Goal: Check status: Check status

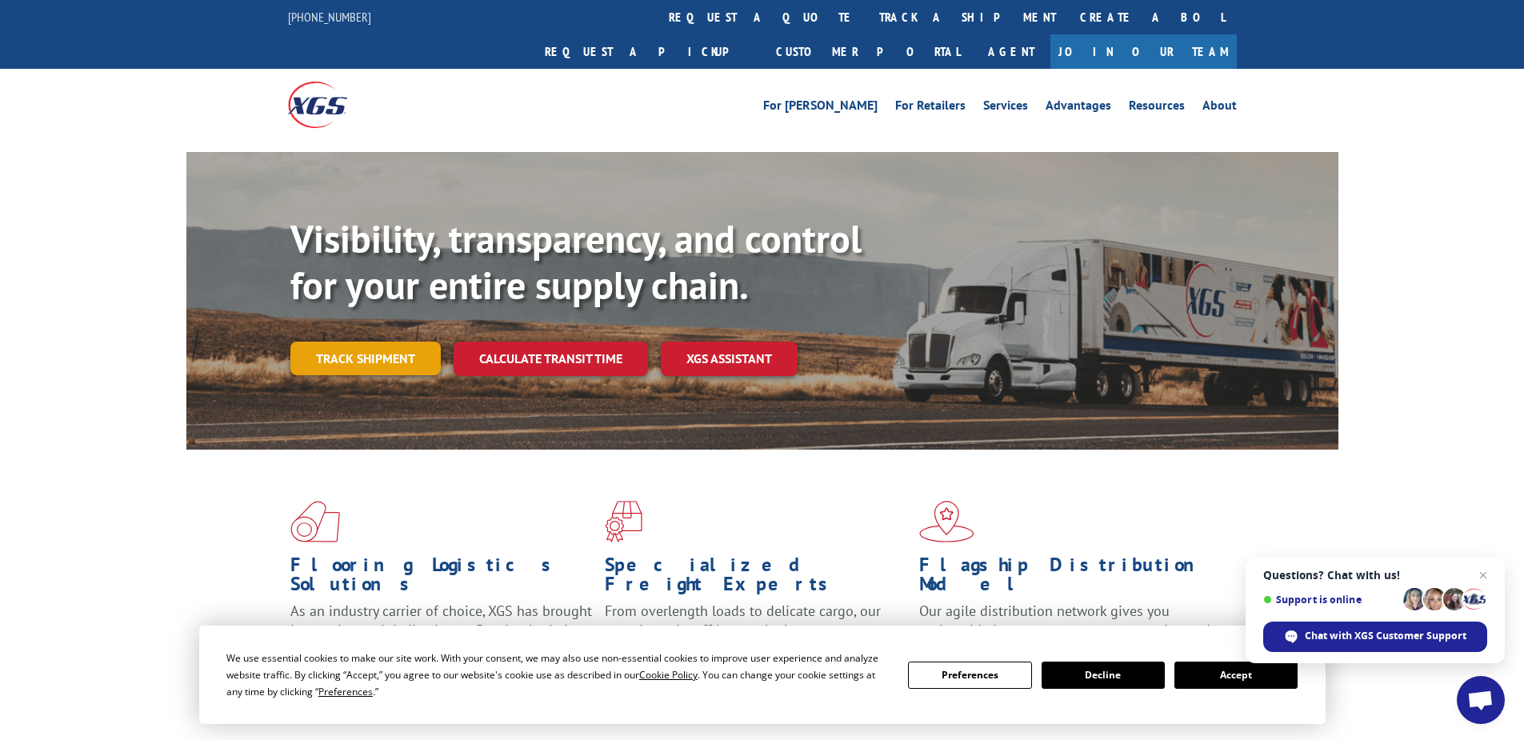
click at [383, 342] on link "Track shipment" at bounding box center [365, 359] width 150 height 34
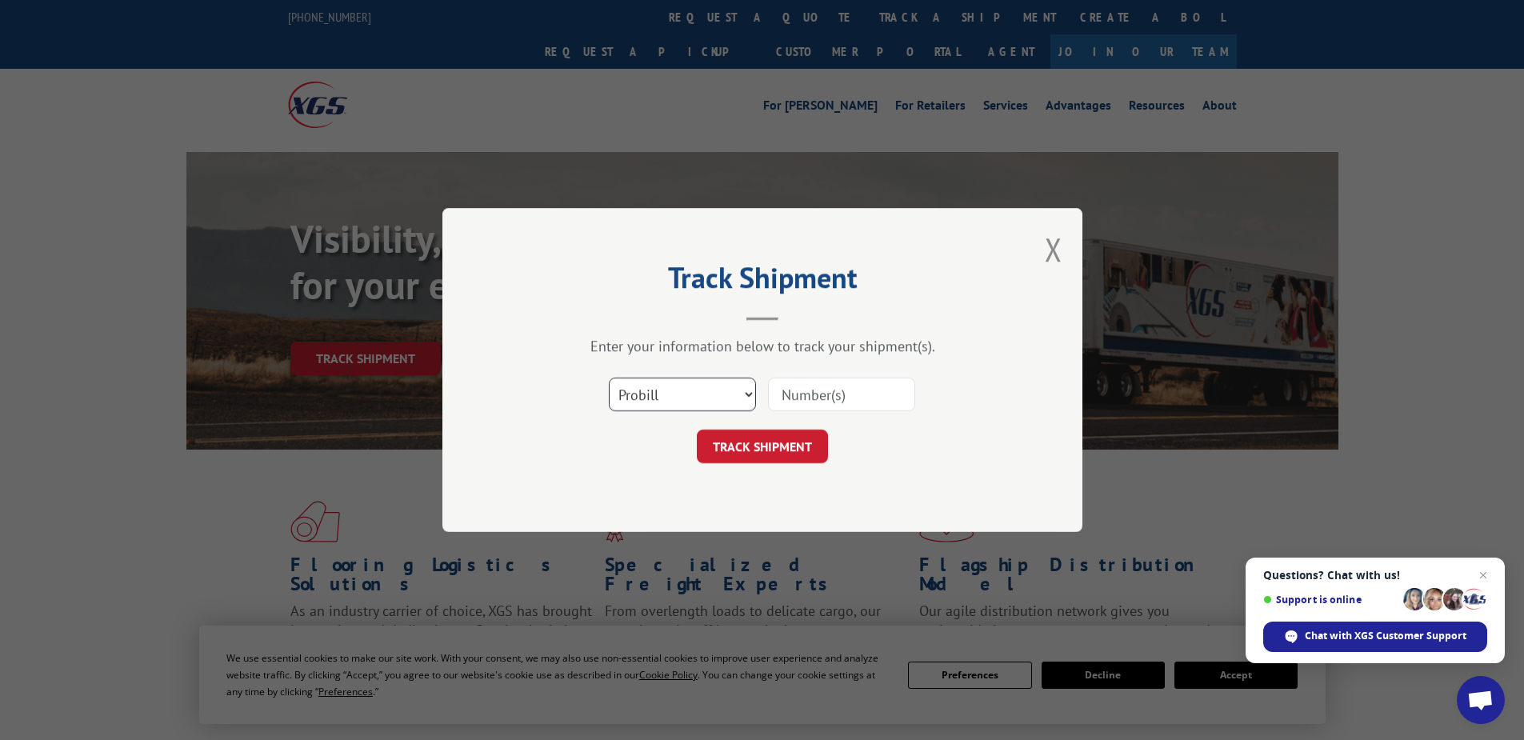
click at [688, 398] on select "Select category... Probill BOL PO" at bounding box center [682, 395] width 147 height 34
select select "po"
click at [609, 378] on select "Select category... Probill BOL PO" at bounding box center [682, 395] width 147 height 34
click at [791, 398] on input at bounding box center [841, 395] width 147 height 34
paste input "52530683"
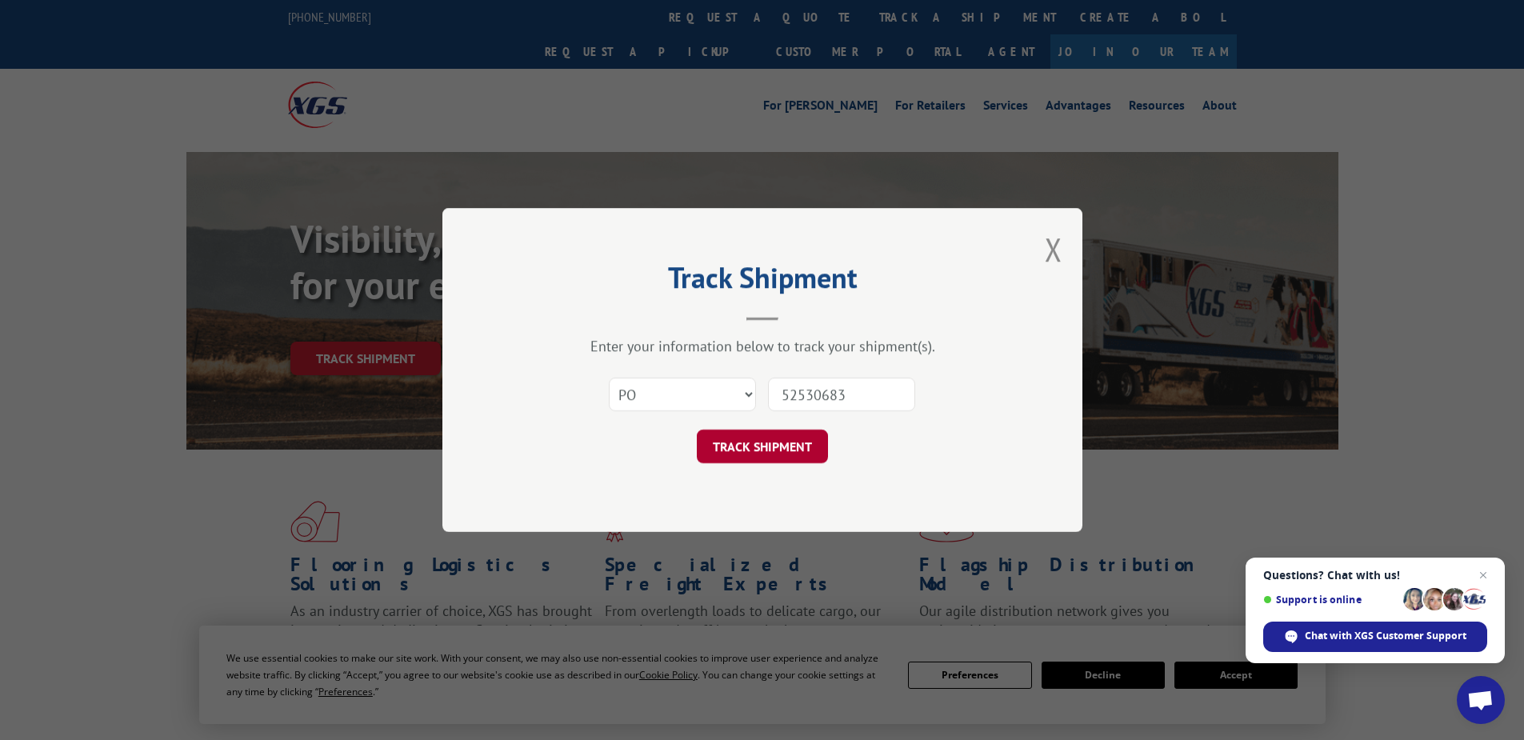
type input "52530683"
click at [780, 448] on button "TRACK SHIPMENT" at bounding box center [762, 447] width 131 height 34
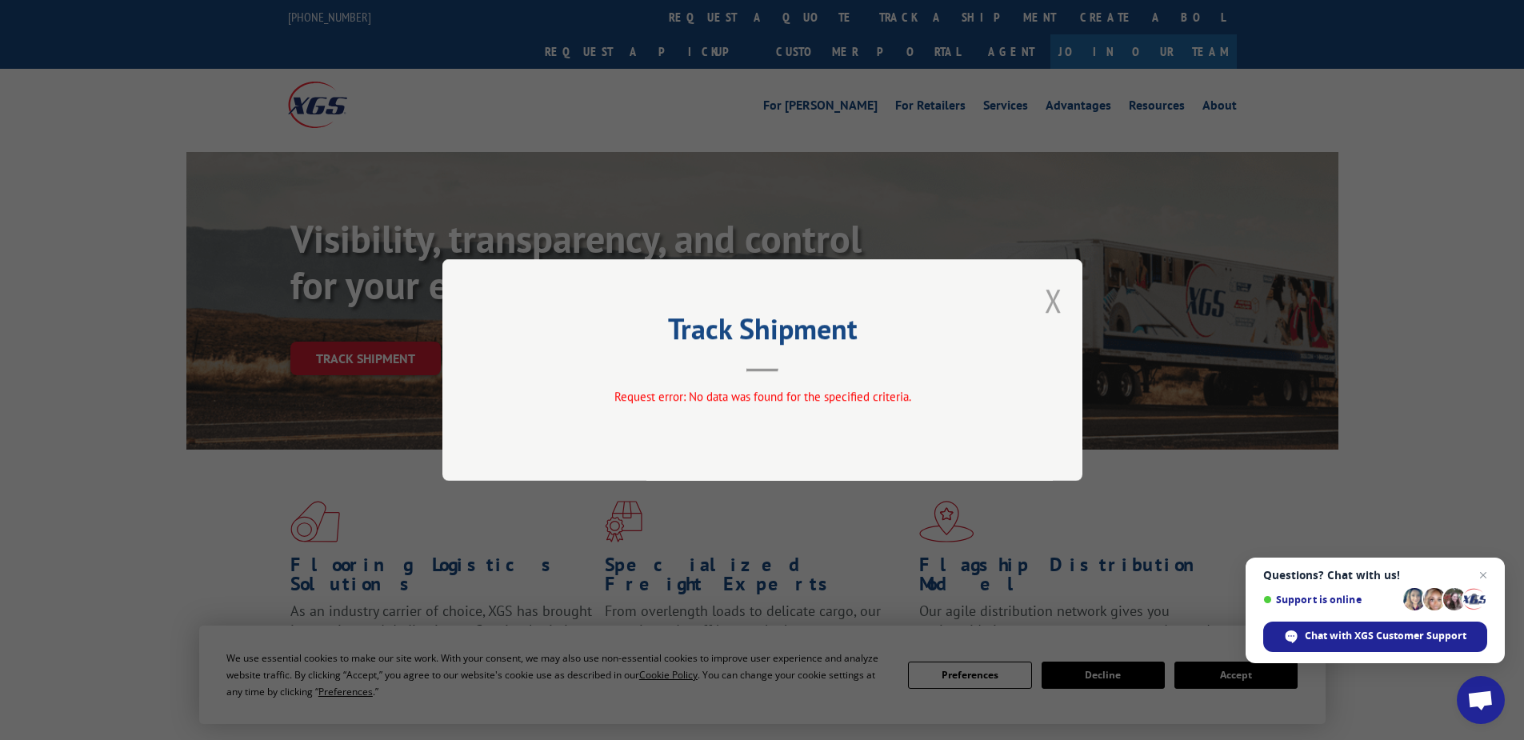
click at [1052, 292] on button "Close modal" at bounding box center [1054, 300] width 18 height 42
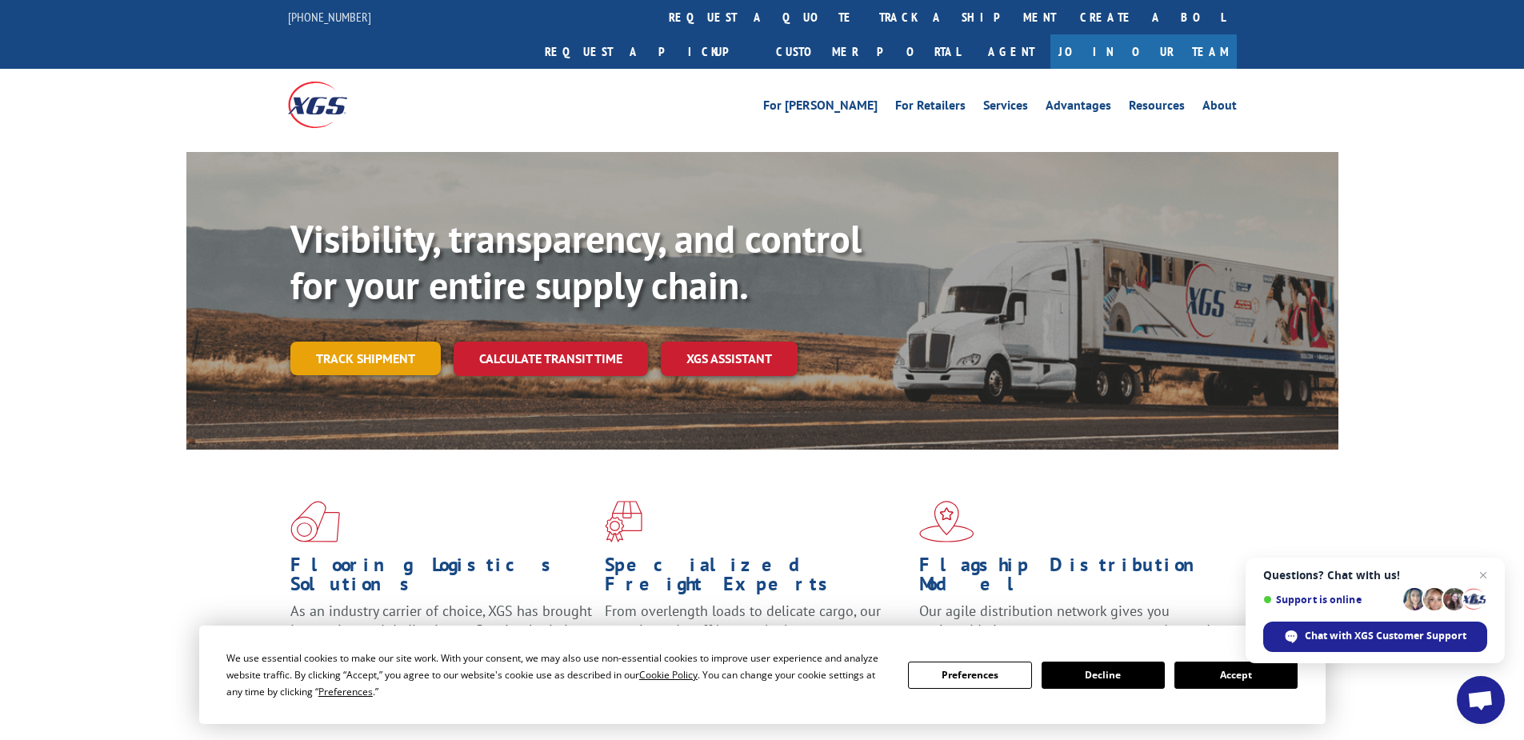
click at [370, 342] on link "Track shipment" at bounding box center [365, 359] width 150 height 34
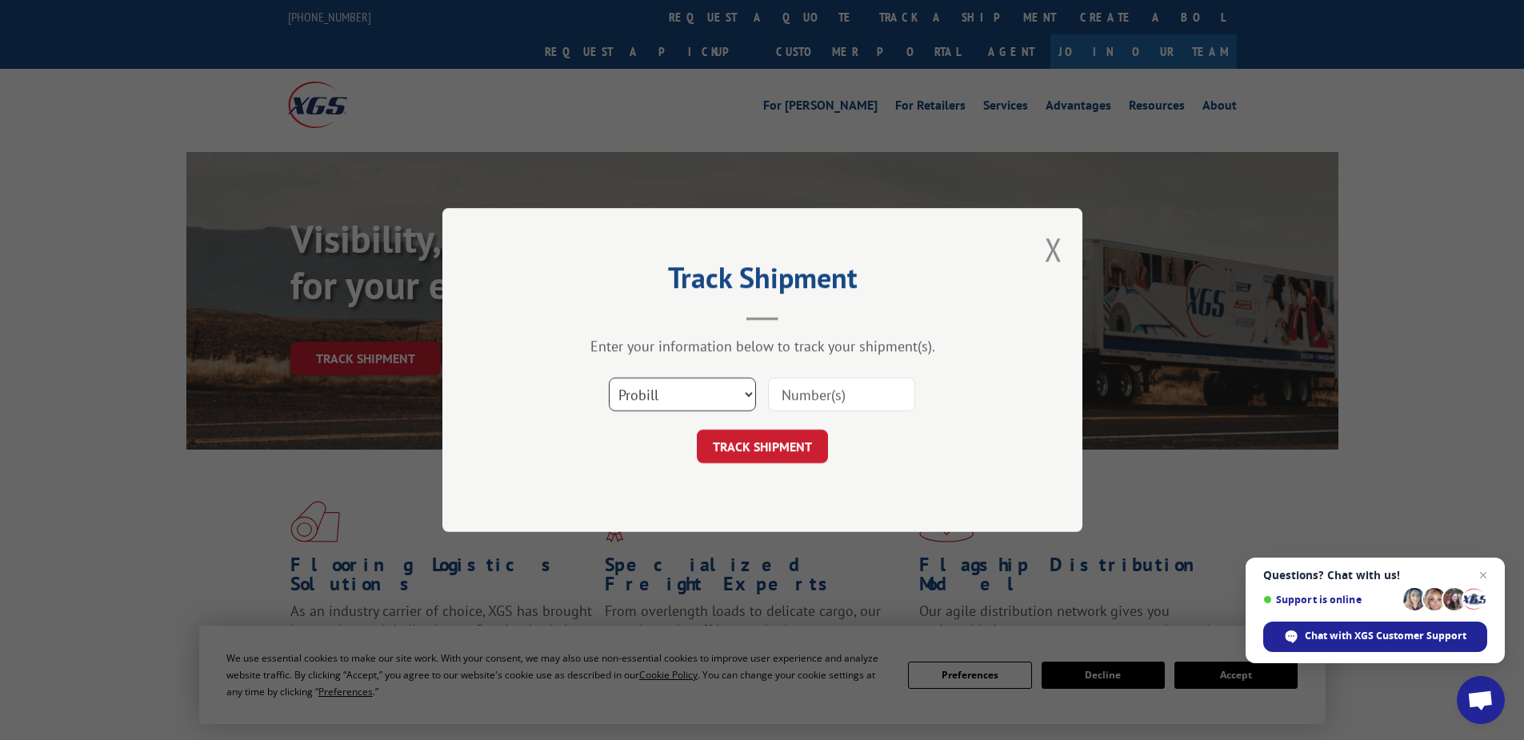
click at [709, 394] on select "Select category... Probill BOL PO" at bounding box center [682, 395] width 147 height 34
select select "po"
click at [609, 378] on select "Select category... Probill BOL PO" at bounding box center [682, 395] width 147 height 34
click at [793, 390] on input at bounding box center [841, 395] width 147 height 34
paste input "02531190"
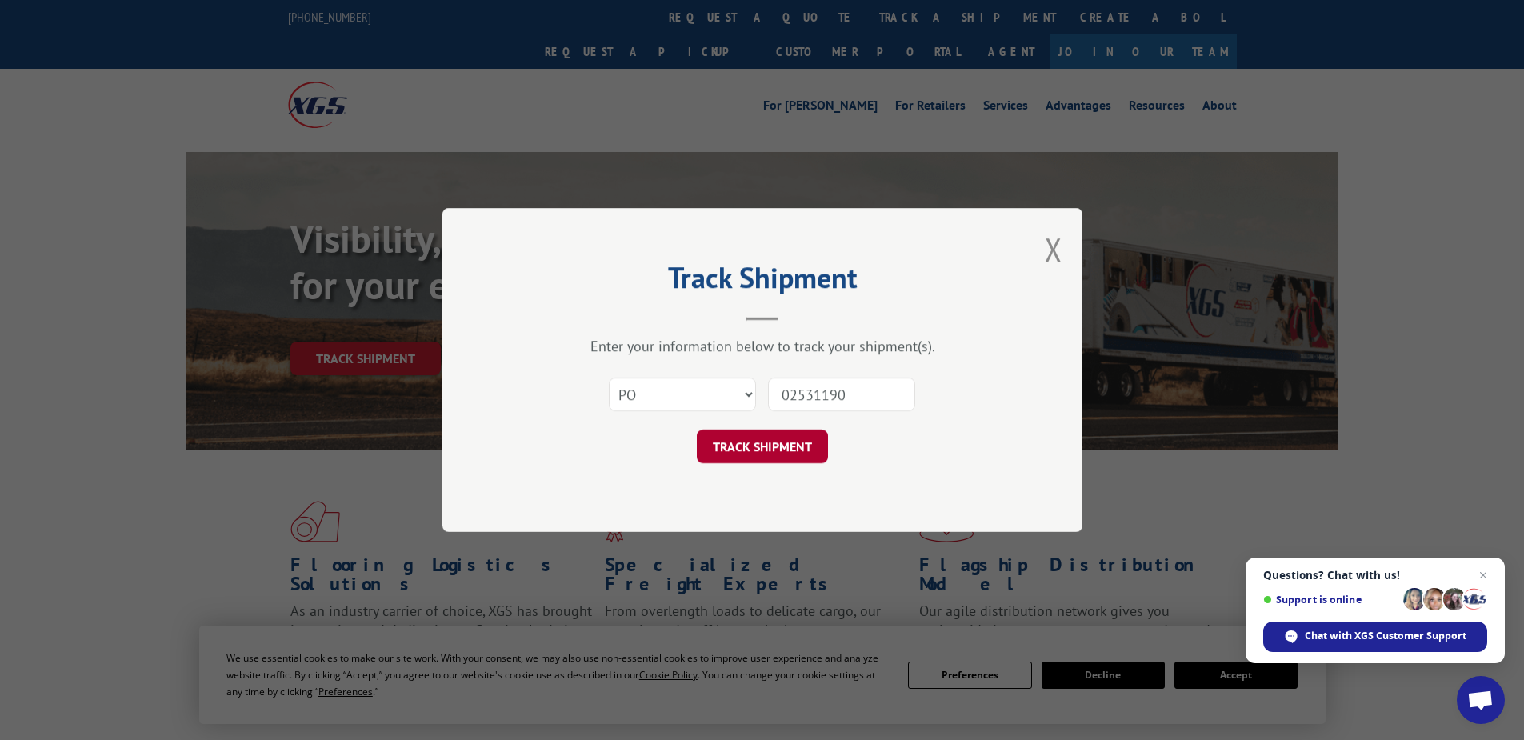
type input "02531190"
click at [731, 448] on button "TRACK SHIPMENT" at bounding box center [762, 447] width 131 height 34
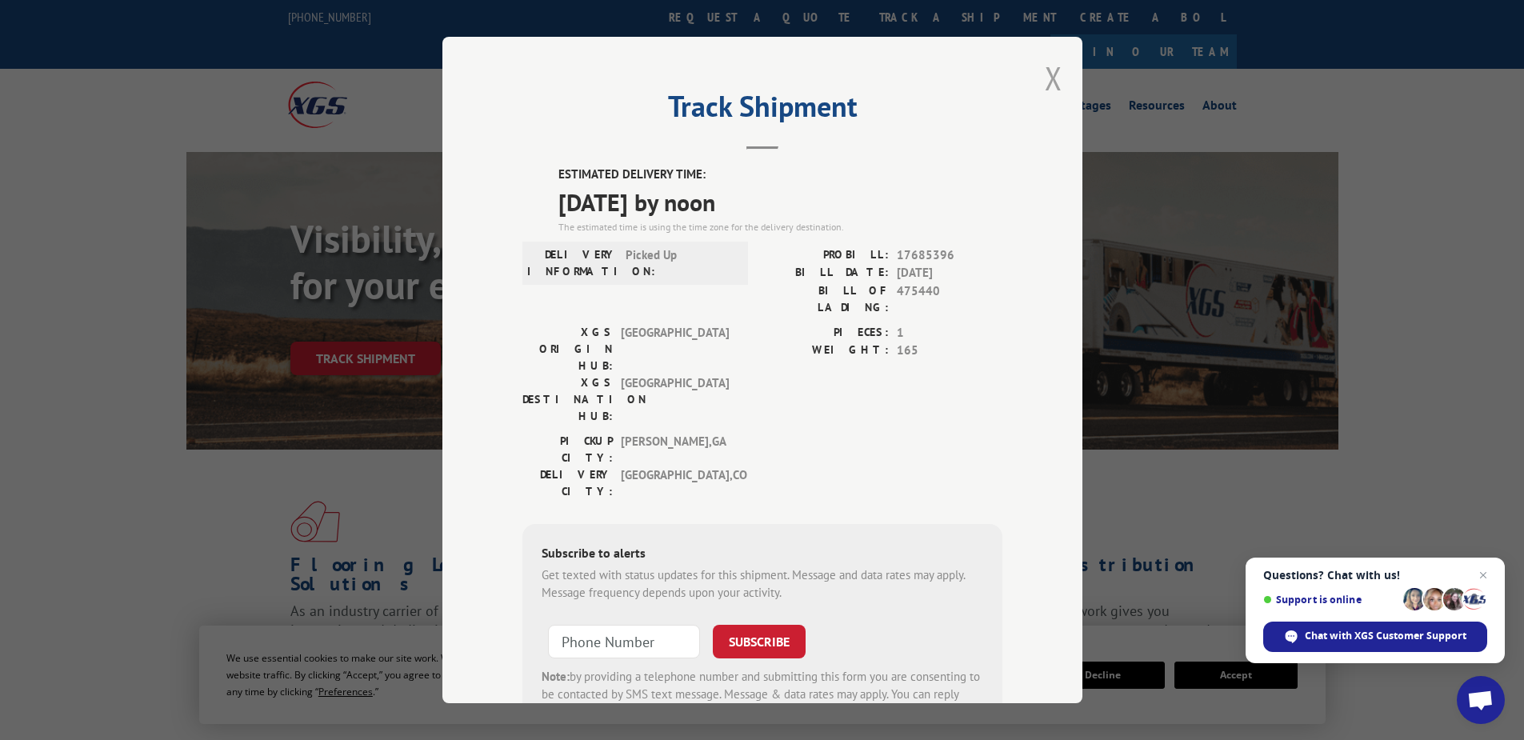
click at [1045, 75] on button "Close modal" at bounding box center [1054, 78] width 18 height 42
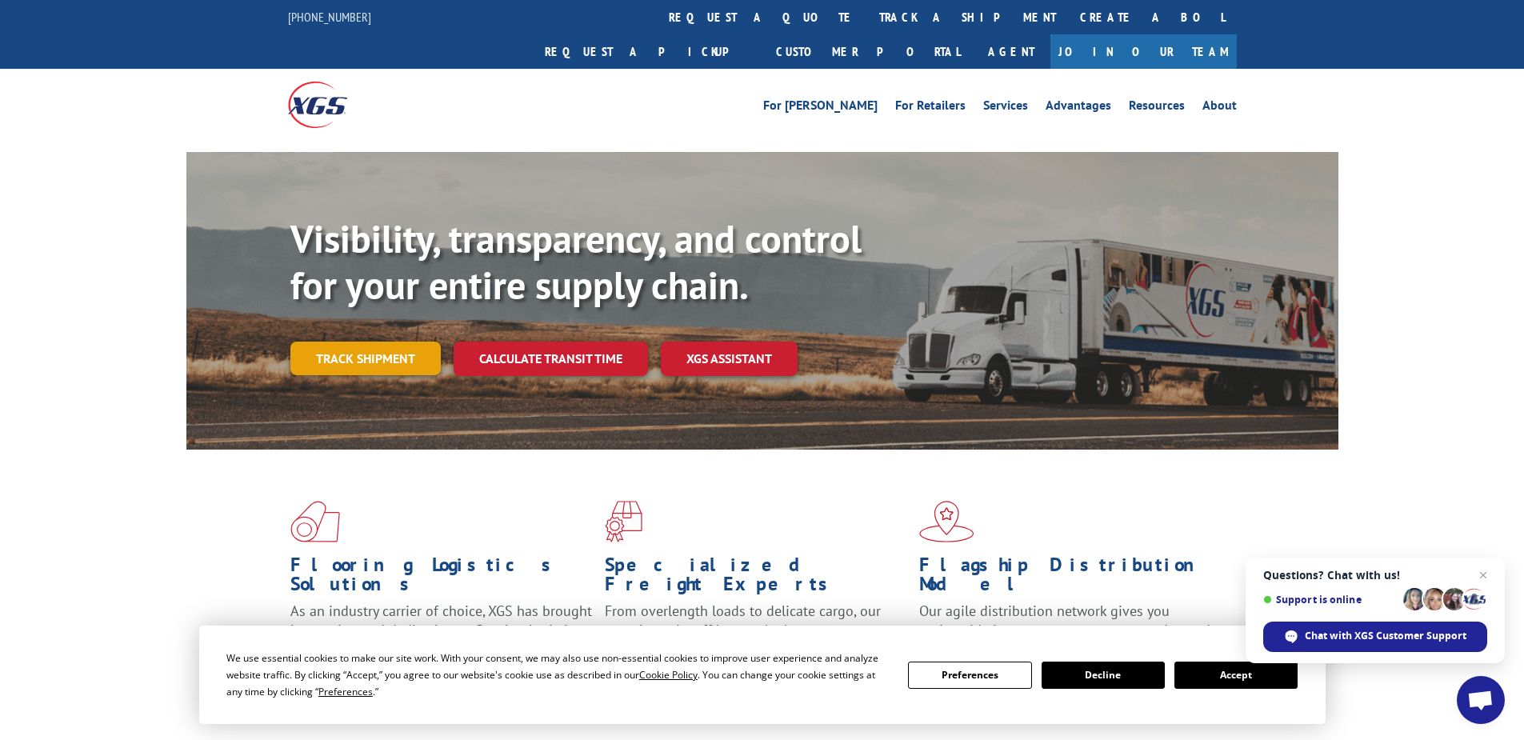
click at [366, 342] on link "Track shipment" at bounding box center [365, 359] width 150 height 34
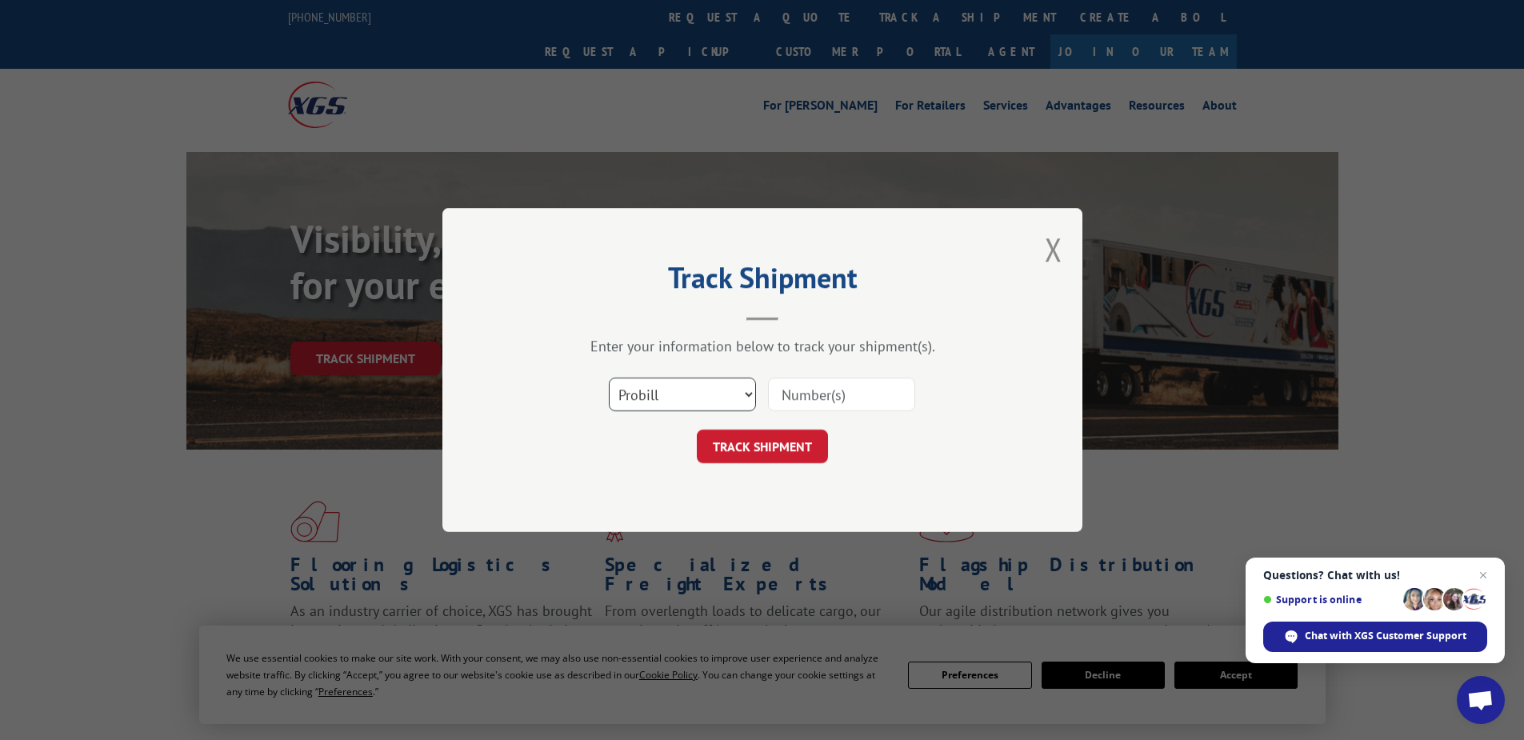
drag, startPoint x: 679, startPoint y: 391, endPoint x: 669, endPoint y: 407, distance: 19.4
click at [679, 391] on select "Select category... Probill BOL PO" at bounding box center [682, 395] width 147 height 34
select select "po"
click at [609, 378] on select "Select category... Probill BOL PO" at bounding box center [682, 395] width 147 height 34
click at [790, 396] on input at bounding box center [841, 395] width 147 height 34
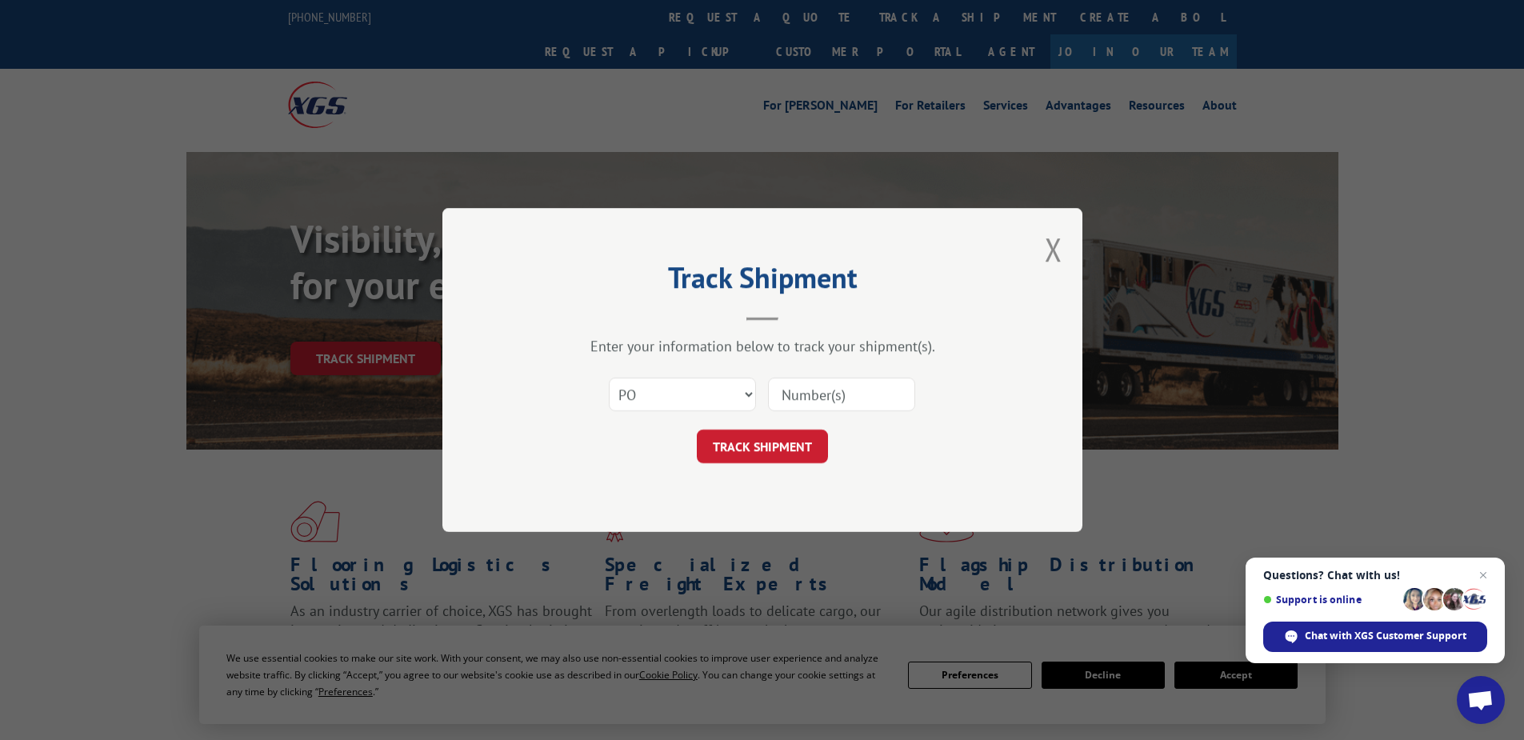
paste input "02531130"
type input "02531130"
click at [780, 457] on button "TRACK SHIPMENT" at bounding box center [762, 447] width 131 height 34
